Goal: Information Seeking & Learning: Learn about a topic

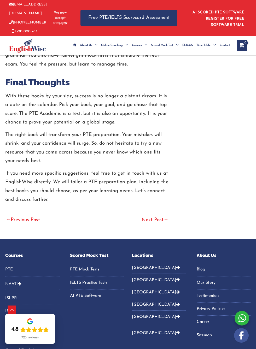
scroll to position [1148, 0]
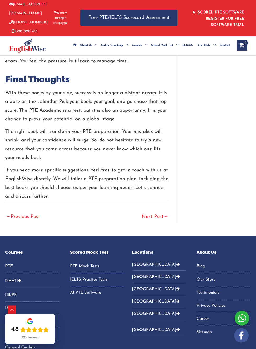
click at [159, 217] on link "Next Post →" at bounding box center [155, 216] width 27 height 11
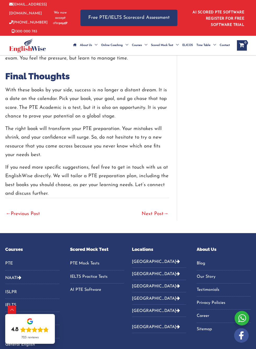
scroll to position [1167, 0]
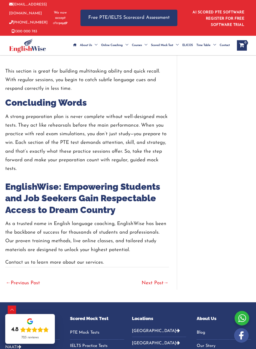
scroll to position [1206, 0]
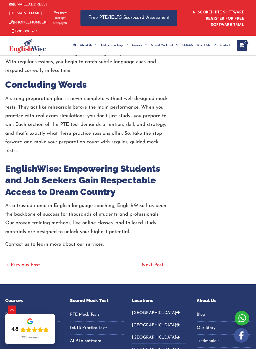
click at [160, 265] on link "Next Post →" at bounding box center [155, 265] width 27 height 11
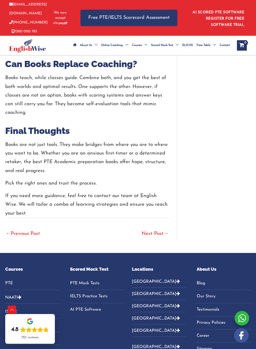
scroll to position [1865, 0]
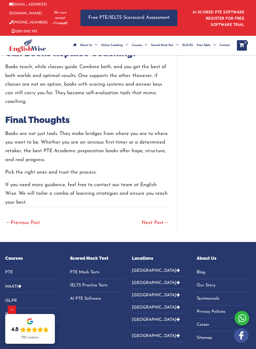
click at [158, 217] on link "Next Post →" at bounding box center [155, 222] width 27 height 11
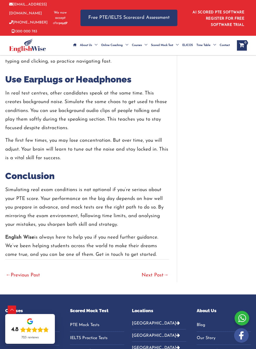
scroll to position [1481, 0]
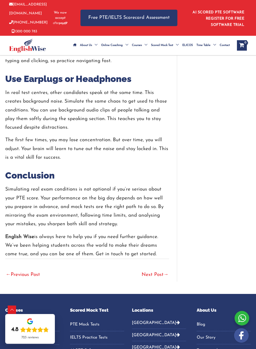
click at [156, 269] on link "Next Post →" at bounding box center [155, 274] width 27 height 11
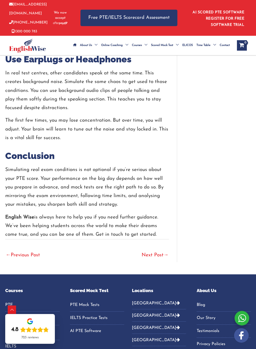
scroll to position [1514, 0]
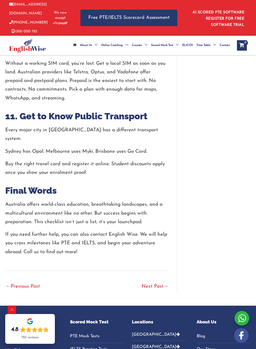
click at [156, 281] on link "Next Post →" at bounding box center [155, 286] width 27 height 11
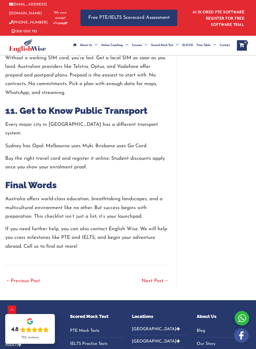
scroll to position [1263, 0]
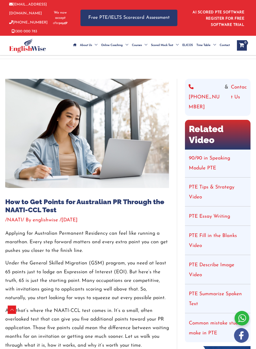
scroll to position [581, 0]
